Goal: Information Seeking & Learning: Learn about a topic

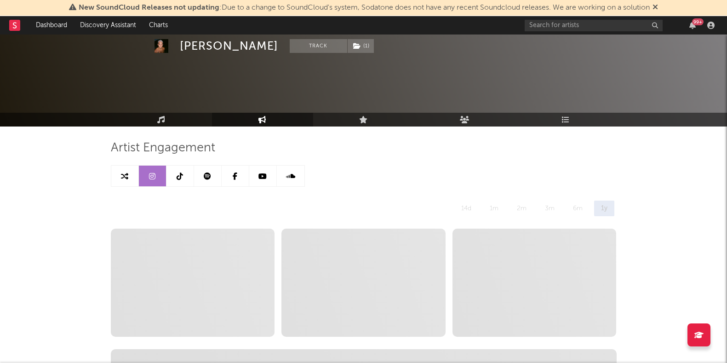
select select "6m"
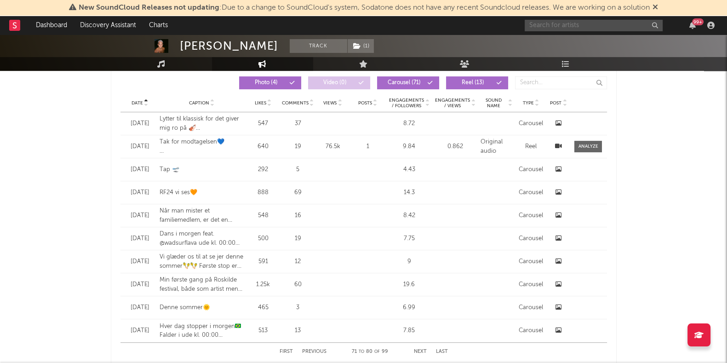
click at [548, 21] on input "text" at bounding box center [593, 25] width 138 height 11
type input "[PERSON_NAME]"
click at [581, 23] on input "[PERSON_NAME]" at bounding box center [593, 25] width 138 height 11
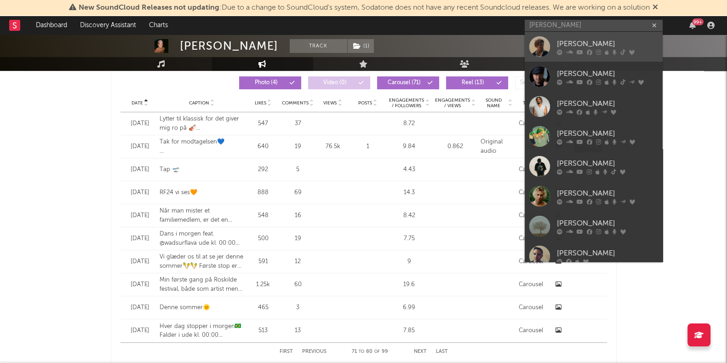
click at [577, 45] on div "[PERSON_NAME]" at bounding box center [607, 43] width 101 height 11
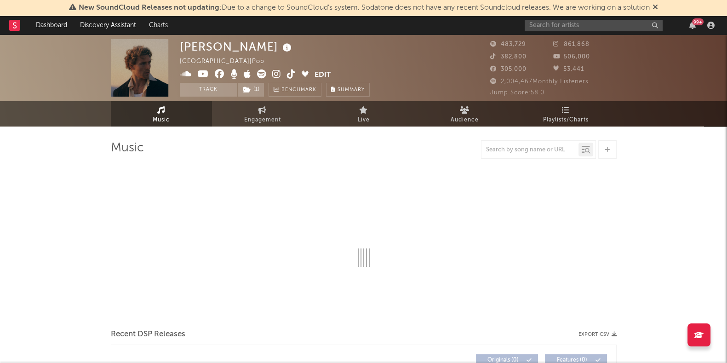
select select "6m"
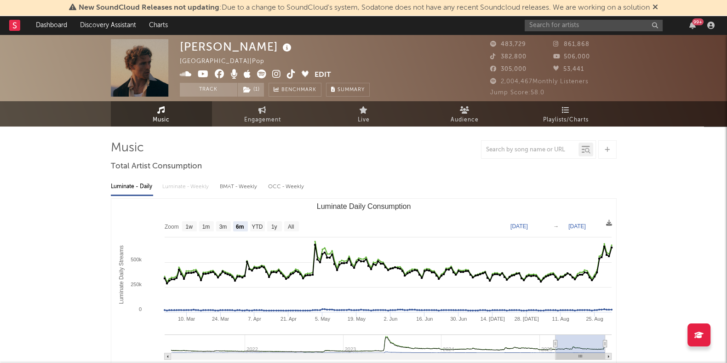
select select "6m"
click at [266, 106] on link "Engagement" at bounding box center [262, 113] width 101 height 25
select select "1w"
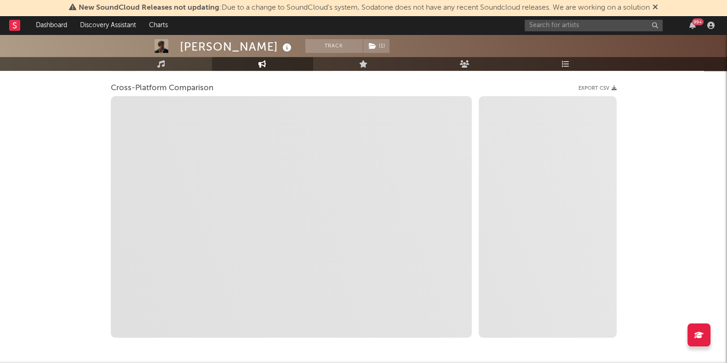
scroll to position [117, 0]
select select "1m"
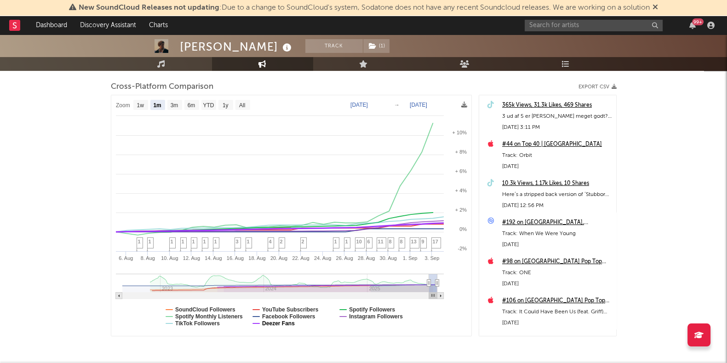
click at [283, 320] on text "Deezer Fans" at bounding box center [278, 323] width 33 height 6
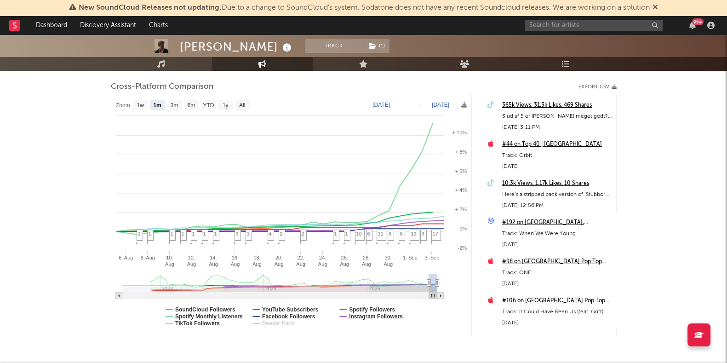
select select "1m"
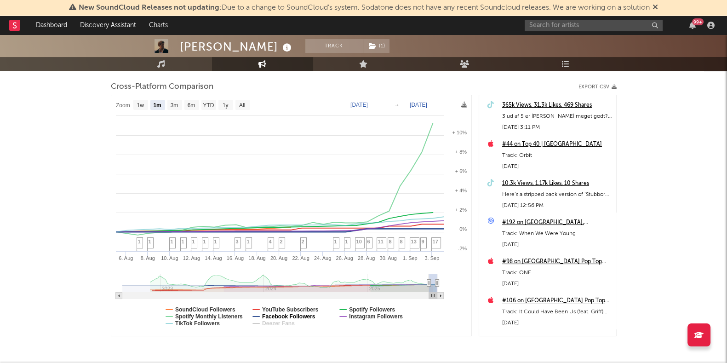
click at [283, 315] on text "Facebook Followers" at bounding box center [288, 316] width 53 height 6
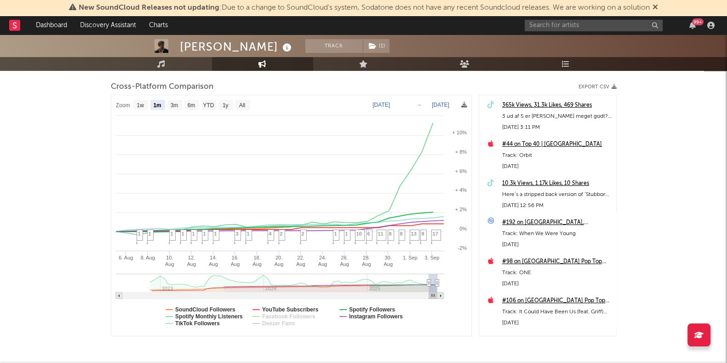
select select "1m"
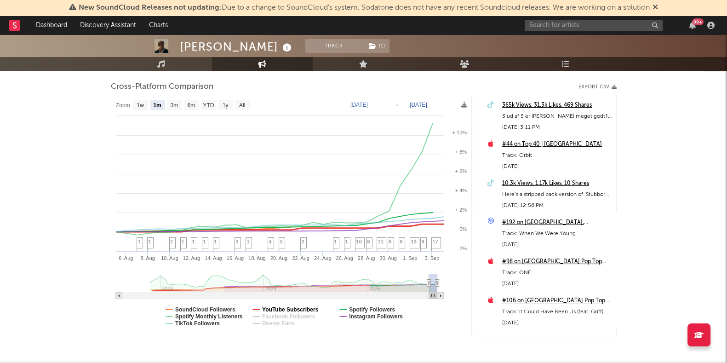
click at [281, 309] on text "YouTube Subscribers" at bounding box center [290, 309] width 57 height 6
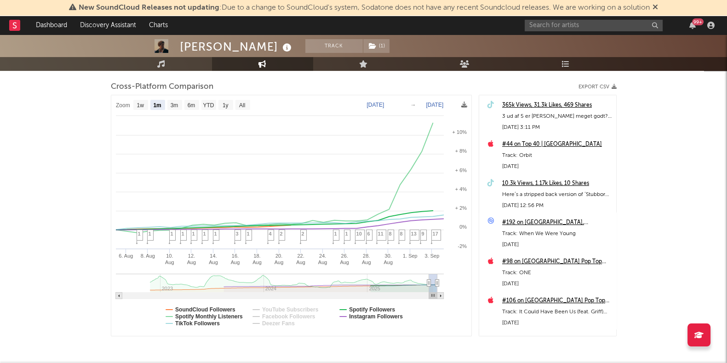
select select "1m"
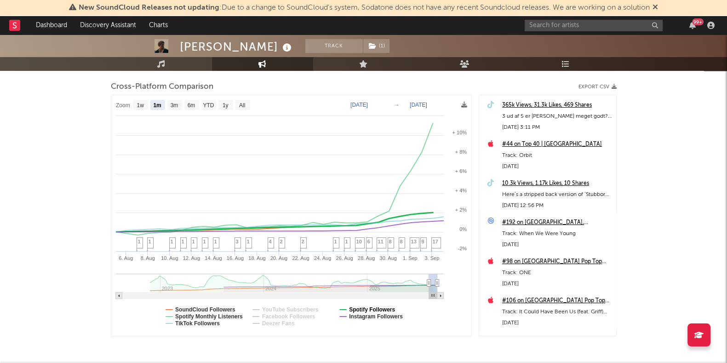
click at [382, 307] on text "Spotify Followers" at bounding box center [372, 309] width 46 height 6
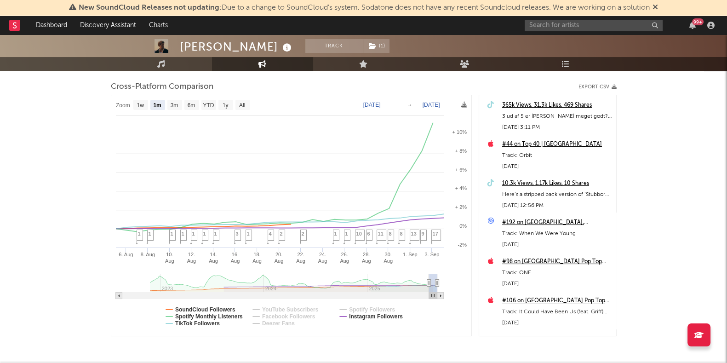
select select "1m"
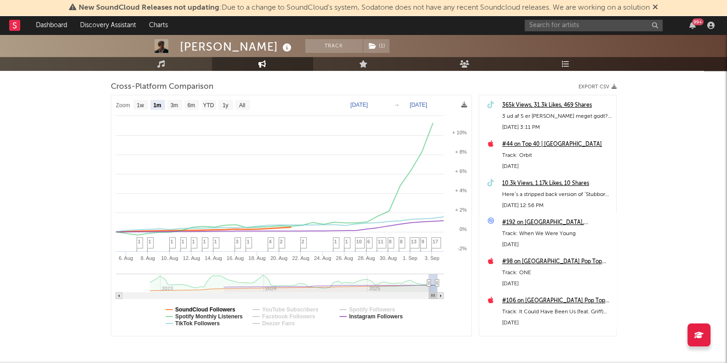
click at [211, 306] on text "SoundCloud Followers" at bounding box center [205, 309] width 60 height 6
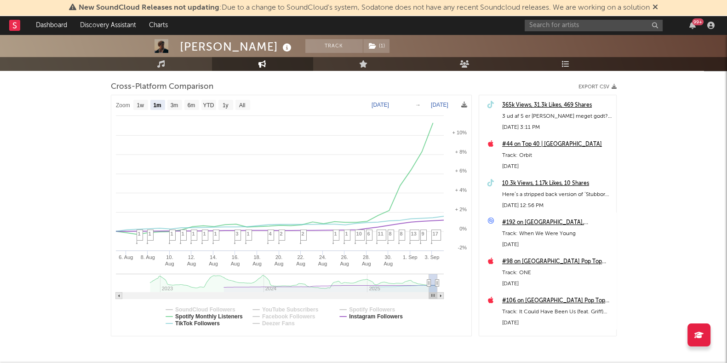
select select "1m"
click at [207, 313] on text "Spotify Monthly Listeners" at bounding box center [209, 316] width 68 height 6
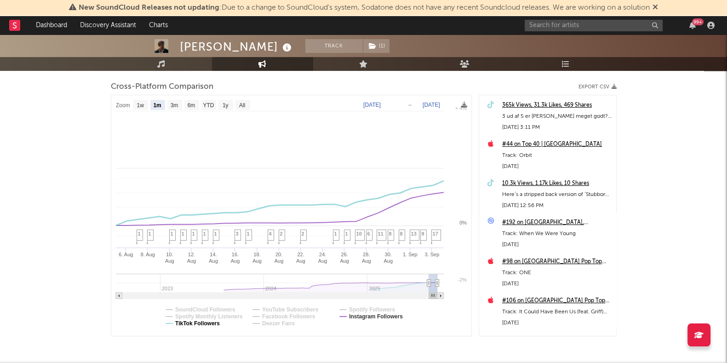
select select "1m"
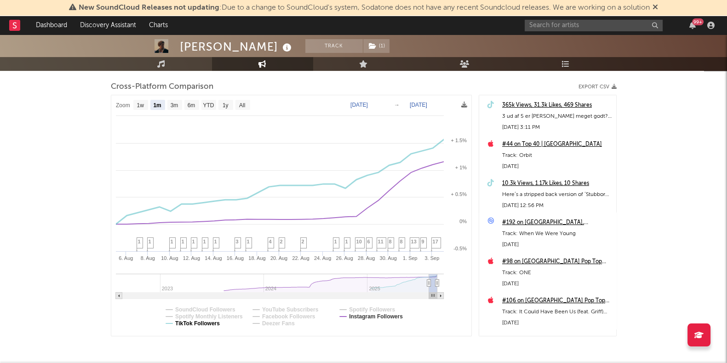
click at [203, 321] on text "TikTok Followers" at bounding box center [197, 323] width 45 height 6
